Goal: Communication & Community: Answer question/provide support

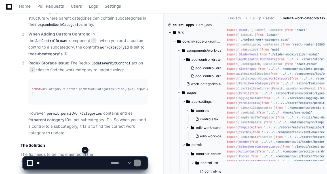
scroll to position [496, 0]
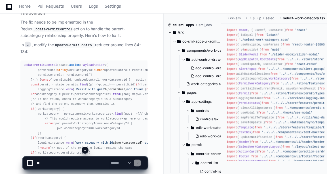
click at [96, 87] on div "updatePermitControl ( state, action : PayloadAction <{ permitGuid: string workC…" at bounding box center [84, 113] width 120 height 102
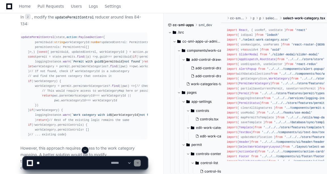
scroll to position [0, 0]
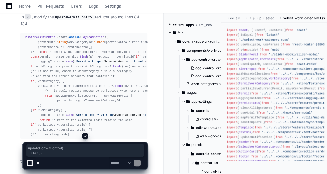
drag, startPoint x: 24, startPoint y: 39, endPoint x: 43, endPoint y: 94, distance: 58.0
click at [43, 94] on div "updatePermitControl ( state, action : PayloadAction <{ permitGuid: string workC…" at bounding box center [84, 86] width 120 height 102
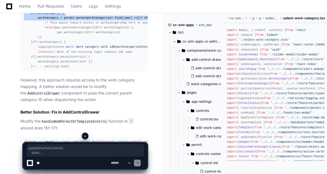
scroll to position [670, 0]
click at [107, 69] on div "updatePermitControl ( state, action : PayloadAction <{ permitGuid: string workC…" at bounding box center [84, 18] width 120 height 102
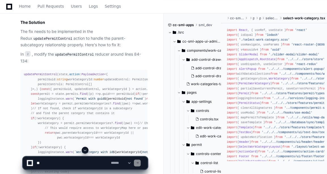
scroll to position [566, 0]
click at [73, 35] on code "updatePermitControl" at bounding box center [52, 37] width 41 height 5
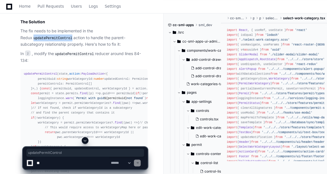
click at [73, 35] on code "updatePermitControl" at bounding box center [52, 37] width 41 height 5
copy code "updatePermitControl"
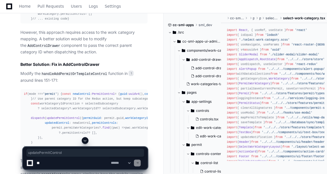
scroll to position [718, 0]
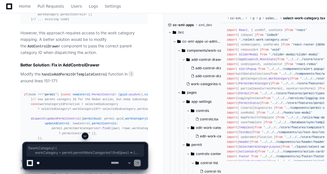
drag, startPoint x: 38, startPoint y: 109, endPoint x: 33, endPoint y: 40, distance: 69.7
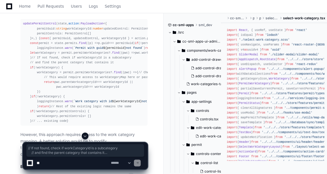
scroll to position [0, 0]
copy div "const { permitGuid, updatedControl, workCategoryId } = action. payload const pe…"
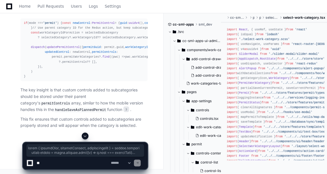
scroll to position [880, 0]
click at [75, 6] on code "handleAddPermitOrTemplateControl" at bounding box center [75, 3] width 68 height 5
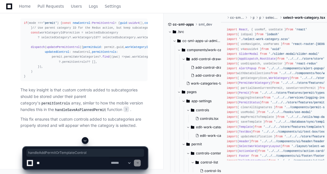
click at [75, 6] on code "handleAddPermitOrTemplateControl" at bounding box center [75, 3] width 68 height 5
copy code "handleAddPermitOrTemplateControl"
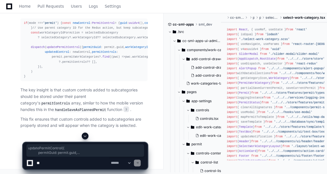
drag, startPoint x: 25, startPoint y: 125, endPoint x: 31, endPoint y: 59, distance: 66.1
click at [31, 59] on pre "if (mode === 'permit' ) { const newControl : PermitControl = { guid : uuidv4 ()…" at bounding box center [83, 49] width 127 height 63
copy div "if (mode === 'permit' ) { const newControl : PermitControl = { guid : uuidv4 ()…"
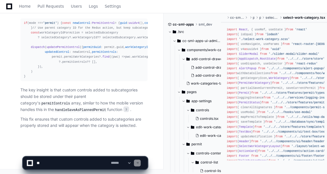
click at [47, 159] on textarea at bounding box center [72, 163] width 74 height 12
type textarea "*"
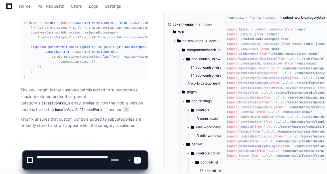
paste textarea "**********"
type textarea "**********"
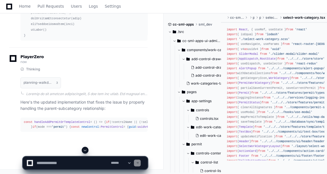
scroll to position [1609, 0]
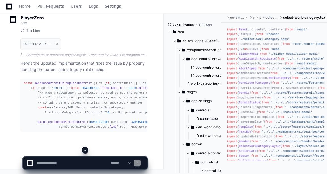
click at [84, 150] on span at bounding box center [85, 150] width 5 height 5
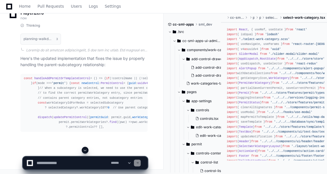
scroll to position [1770, 0]
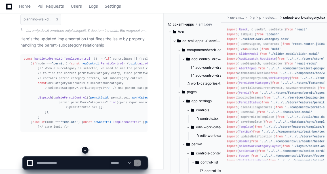
click at [84, 150] on span at bounding box center [85, 150] width 5 height 5
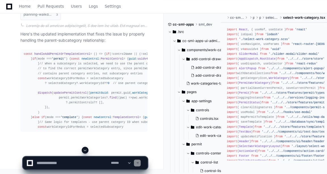
scroll to position [1847, 0]
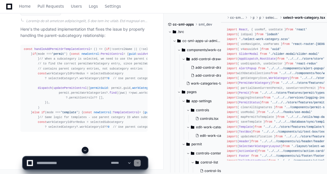
click at [84, 150] on span at bounding box center [85, 150] width 5 height 5
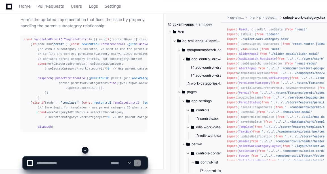
scroll to position [1862, 0]
click at [84, 150] on span at bounding box center [85, 150] width 5 height 5
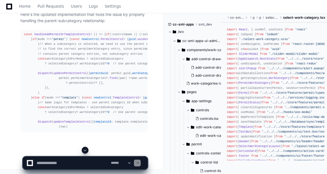
scroll to position [1896, 0]
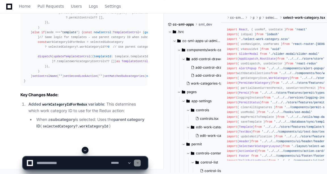
click at [84, 150] on span at bounding box center [85, 150] width 5 height 5
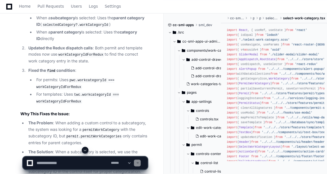
scroll to position [1607, 0]
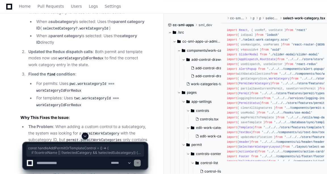
drag, startPoint x: 23, startPoint y: 66, endPoint x: 57, endPoint y: 117, distance: 61.0
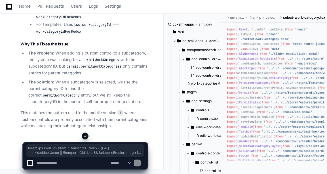
scroll to position [2001, 0]
copy div "const handleAddPermitOrTemplateControl = ( ) => { if (!controlName || (!selecte…"
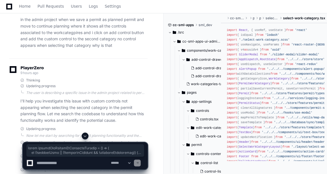
scroll to position [0, 0]
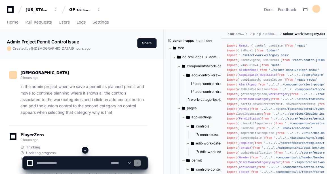
click at [92, 109] on p "in the admin project when we save a permit as planned permit and move to contin…" at bounding box center [83, 99] width 127 height 32
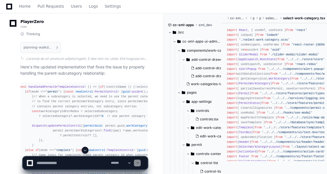
scroll to position [1392, 0]
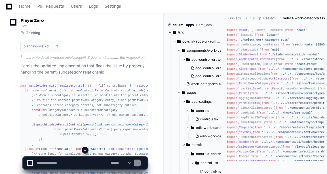
click at [66, 162] on textarea at bounding box center [72, 163] width 74 height 12
type textarea "*"
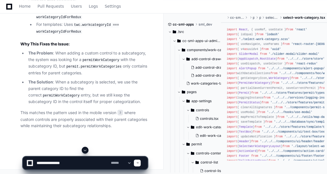
scroll to position [2170, 0]
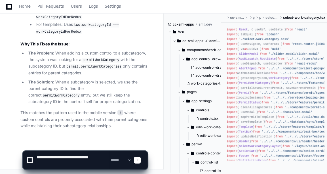
paste textarea "**********"
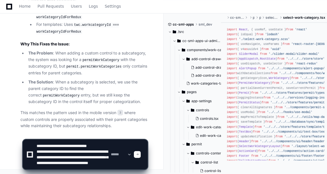
scroll to position [0, 0]
click at [100, 146] on textarea at bounding box center [72, 155] width 74 height 30
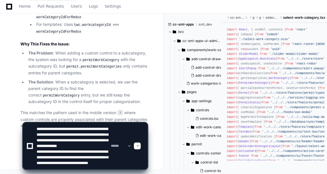
click at [97, 152] on textarea at bounding box center [72, 146] width 74 height 47
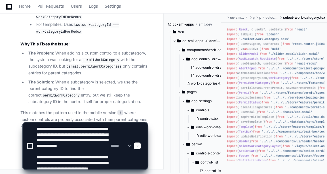
click at [97, 152] on textarea at bounding box center [72, 146] width 74 height 47
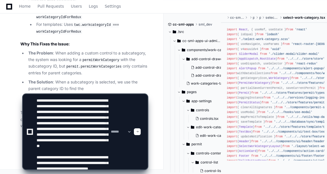
type textarea "**********"
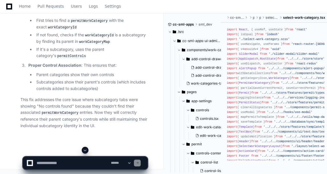
scroll to position [2684, 0]
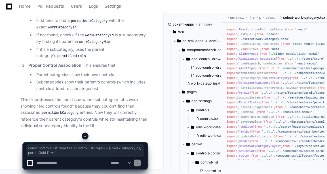
drag, startPoint x: 24, startPoint y: 43, endPoint x: 75, endPoint y: 109, distance: 83.7
copy article "const ControlsList : React . FC < ControlListProps > = ( { workCategoryIds, per…"
